Goal: Information Seeking & Learning: Find specific page/section

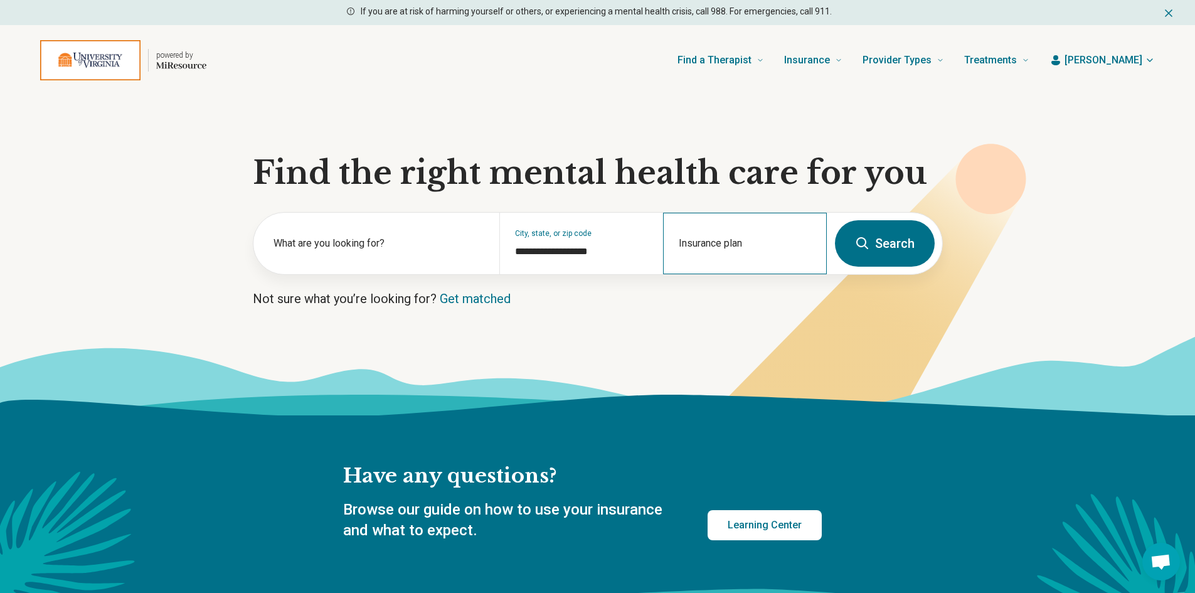
click at [718, 238] on div "Insurance plan" at bounding box center [745, 243] width 164 height 61
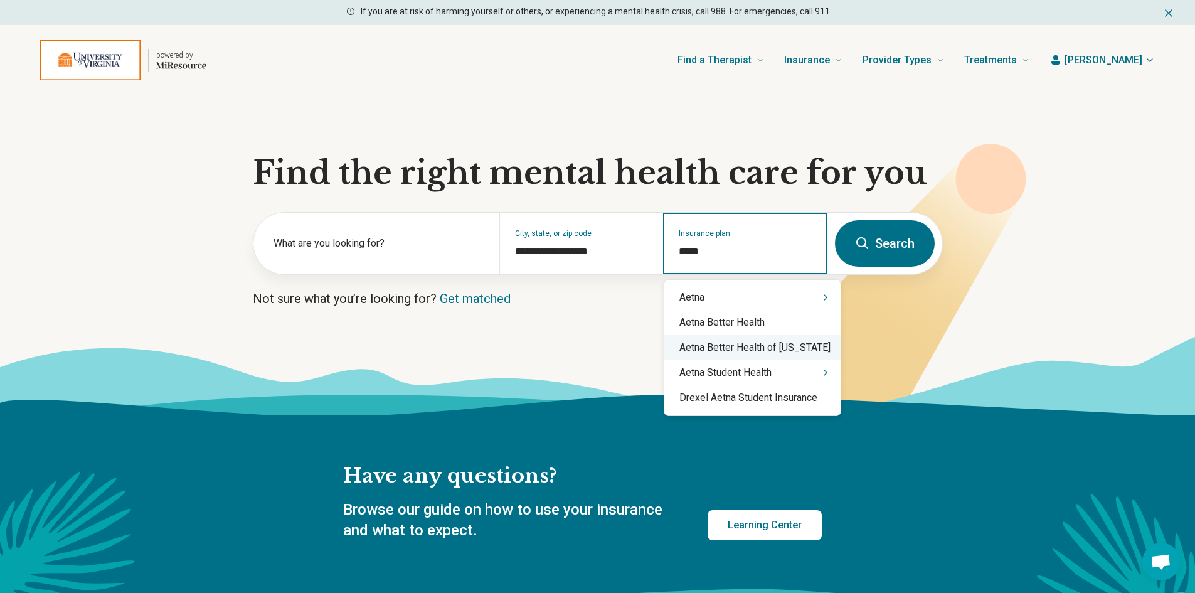
click at [748, 351] on div "Aetna Better Health of [US_STATE]" at bounding box center [752, 347] width 176 height 25
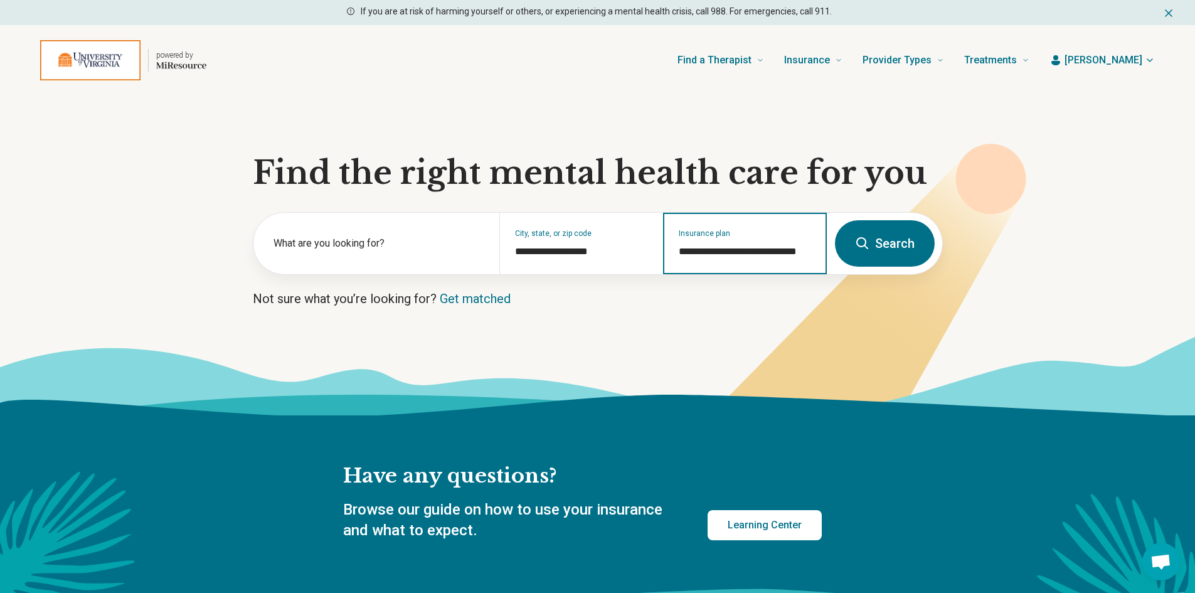
type input "**********"
click at [881, 248] on button "Search" at bounding box center [885, 243] width 100 height 46
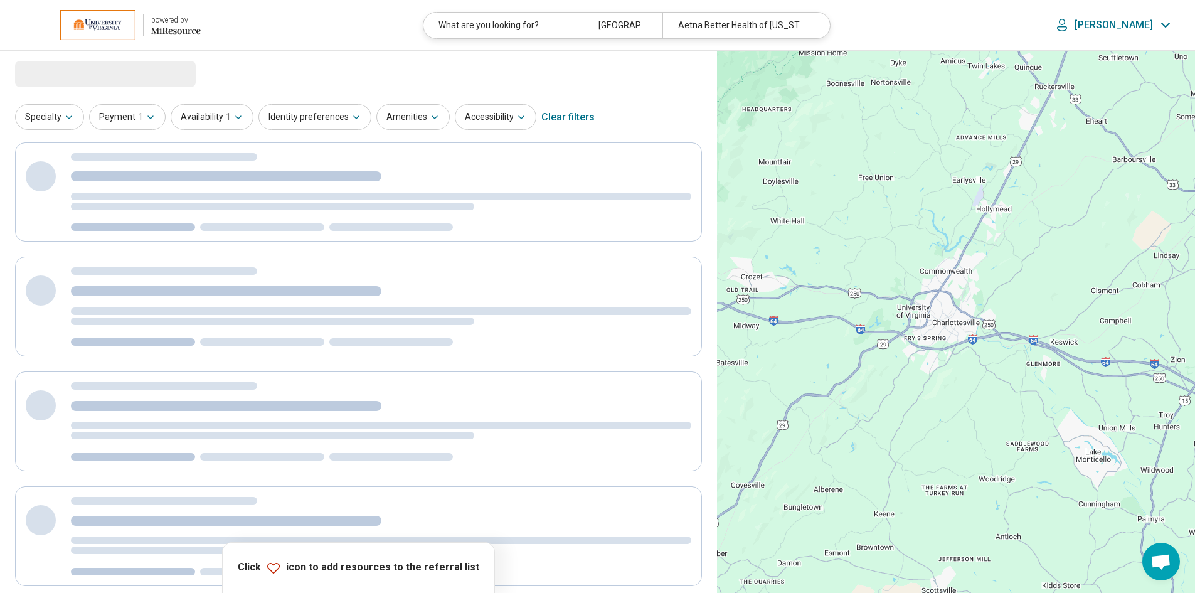
select select "***"
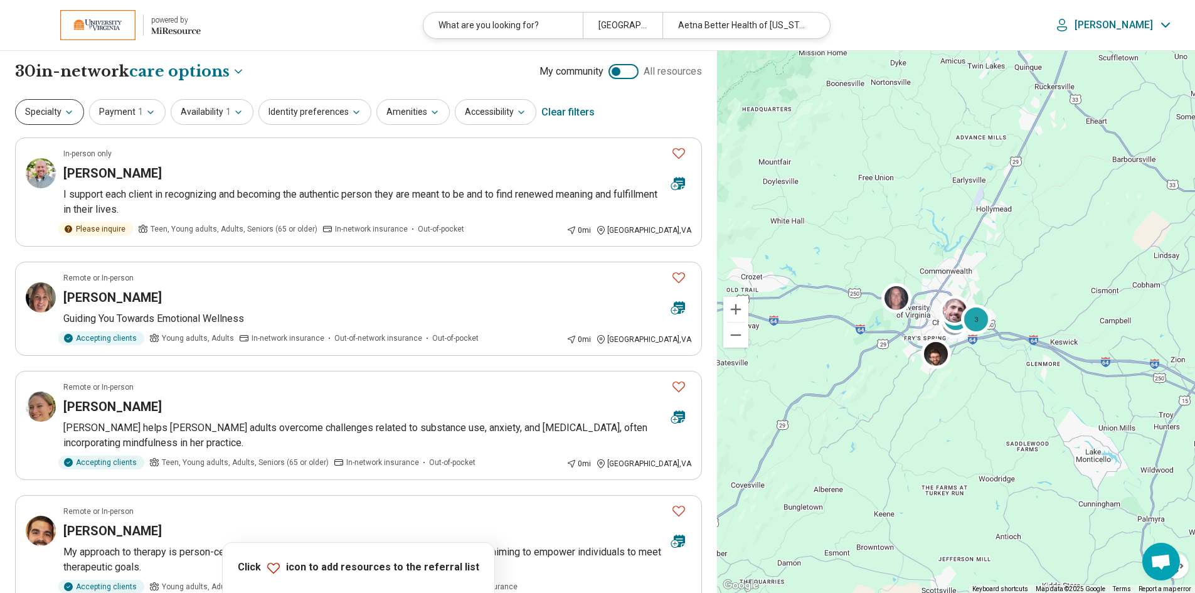
click at [71, 115] on icon "button" at bounding box center [69, 112] width 10 height 10
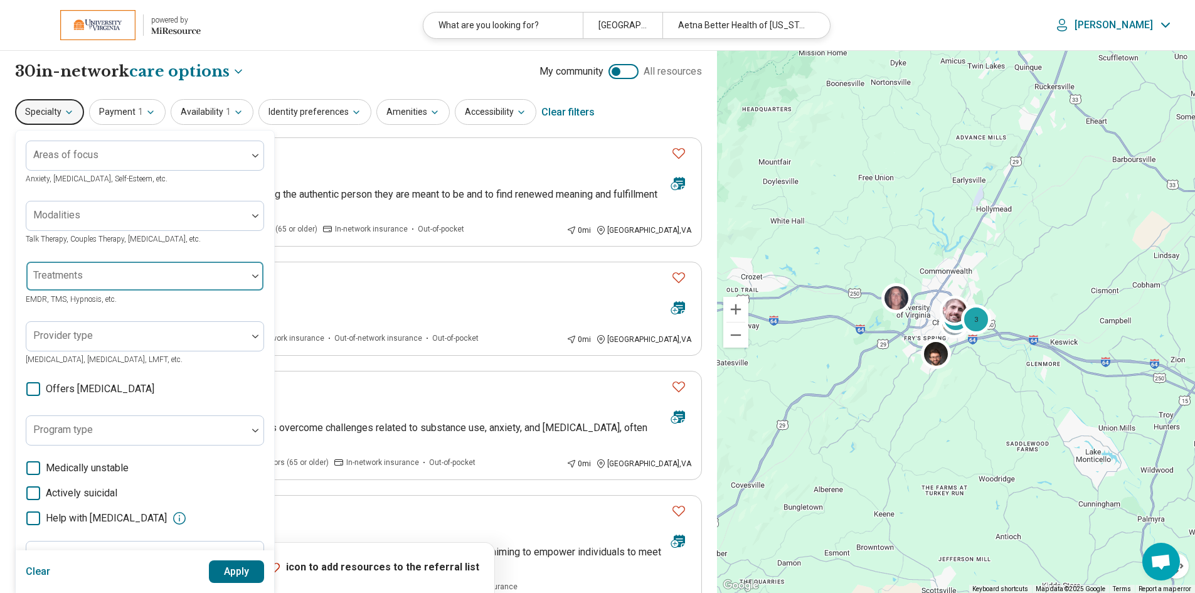
click at [234, 279] on div at bounding box center [136, 281] width 211 height 18
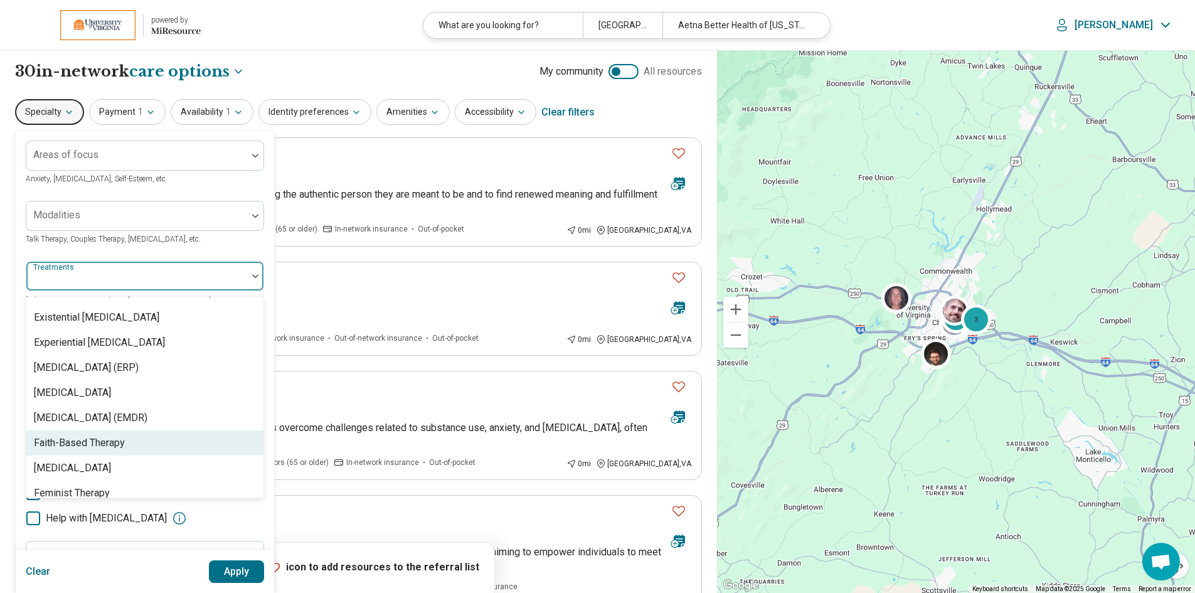
scroll to position [941, 0]
click at [103, 443] on div "[MEDICAL_DATA] (EMDR)" at bounding box center [91, 439] width 114 height 15
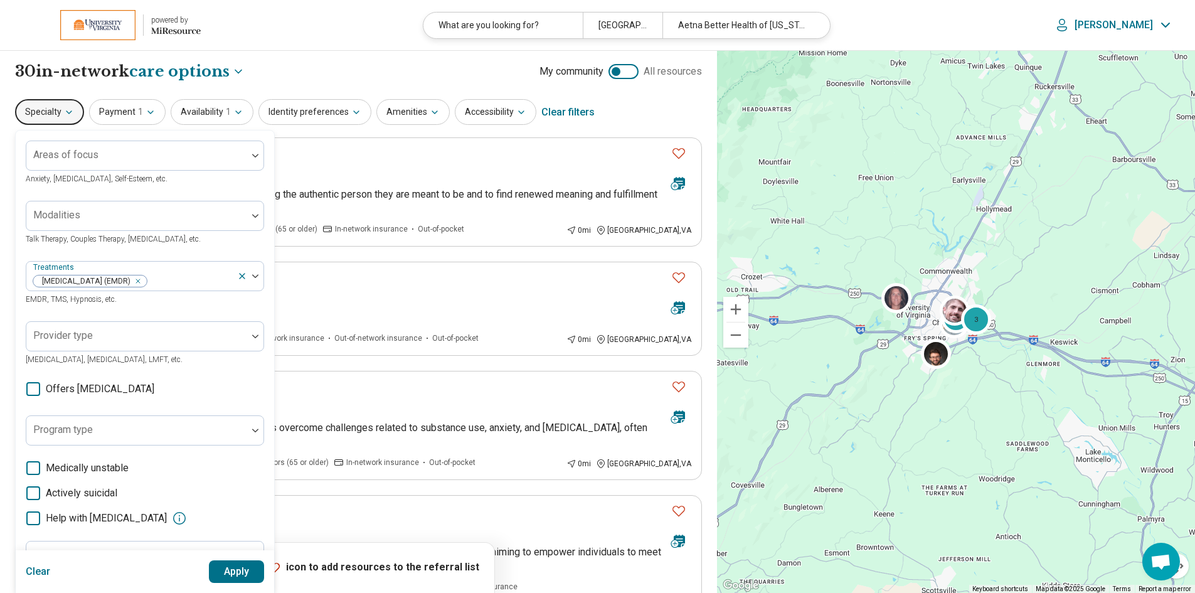
click at [239, 566] on button "Apply" at bounding box center [237, 571] width 56 height 23
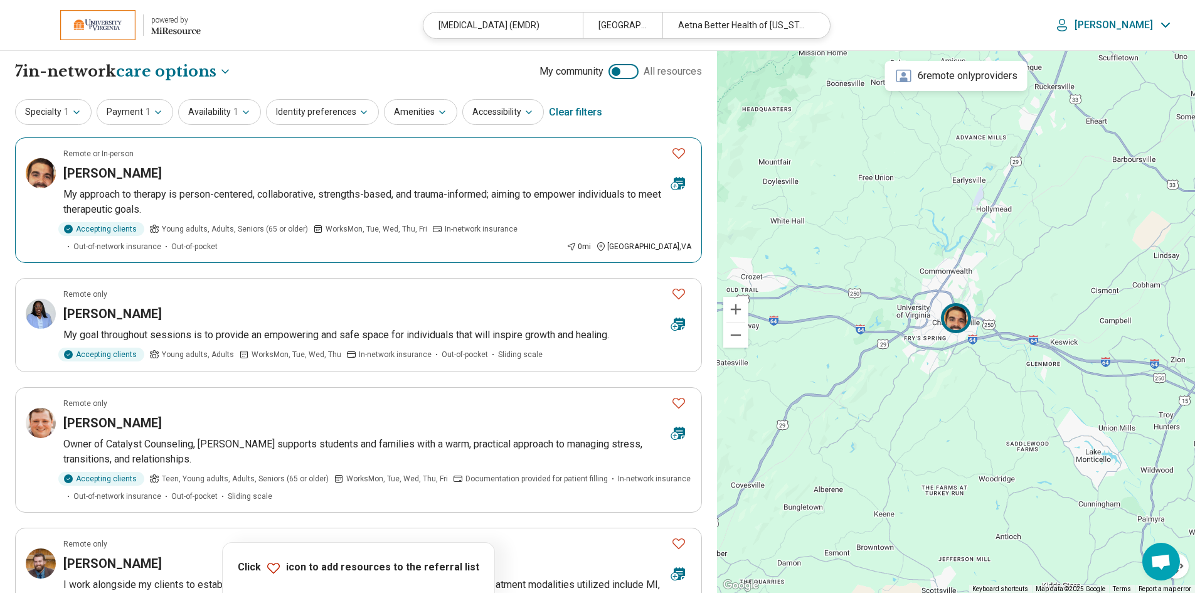
click at [111, 171] on h3 "[PERSON_NAME]" at bounding box center [112, 173] width 98 height 18
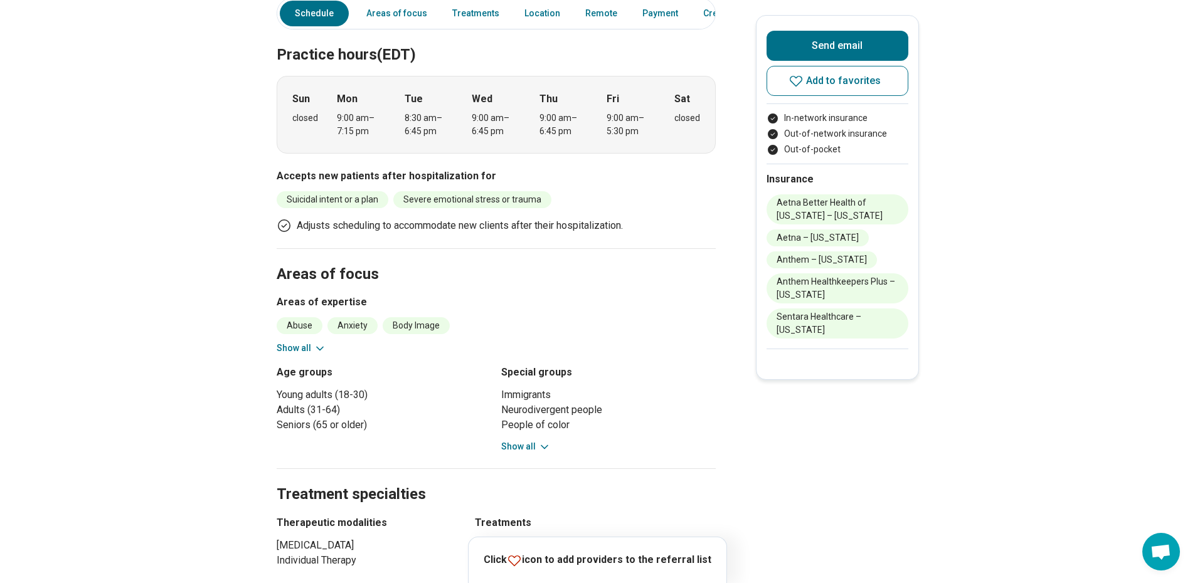
scroll to position [314, 0]
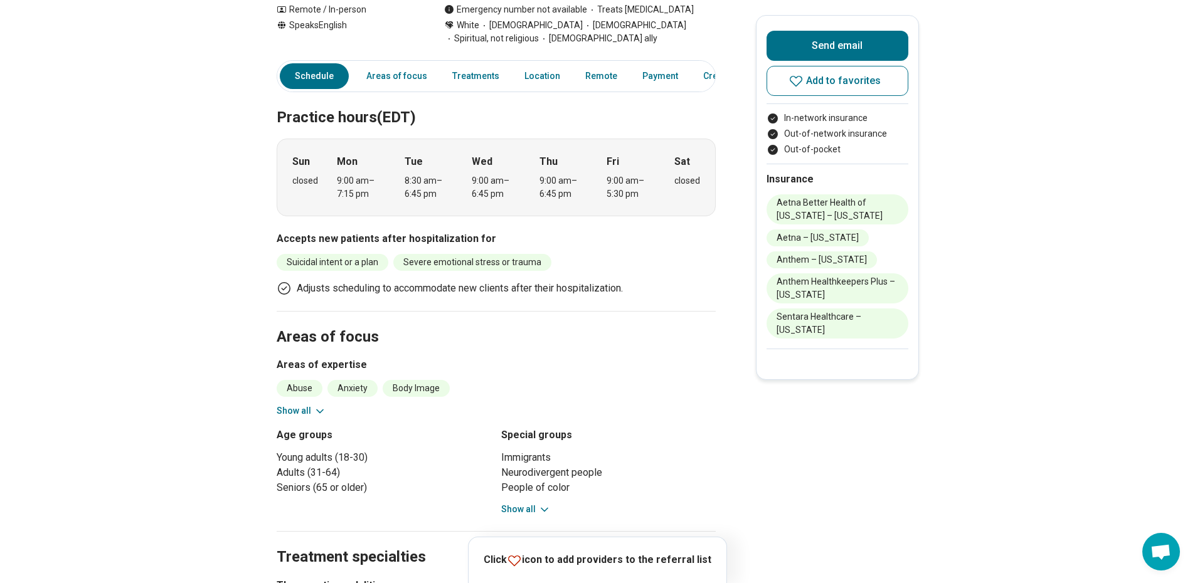
drag, startPoint x: 144, startPoint y: 242, endPoint x: -1204, endPoint y: 498, distance: 1372.8
